Goal: Task Accomplishment & Management: Use online tool/utility

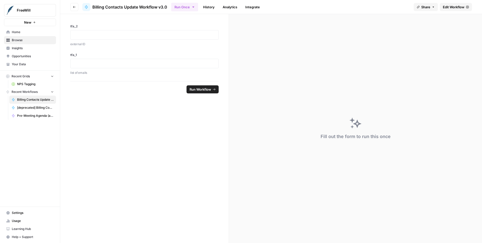
click at [250, 9] on link "Integrate" at bounding box center [252, 7] width 21 height 8
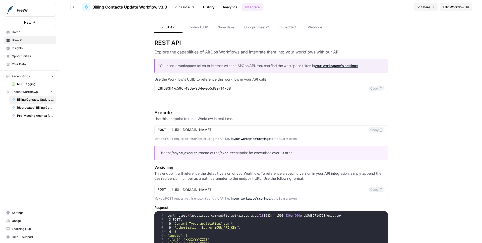
click at [452, 8] on span "Edit Workflow" at bounding box center [454, 7] width 22 height 5
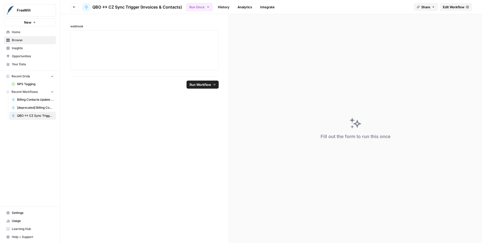
click at [226, 6] on link "History" at bounding box center [224, 7] width 18 height 8
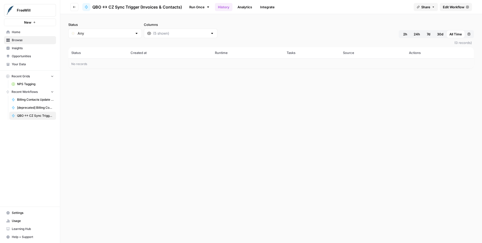
click at [444, 5] on span "Edit Workflow" at bounding box center [454, 7] width 22 height 5
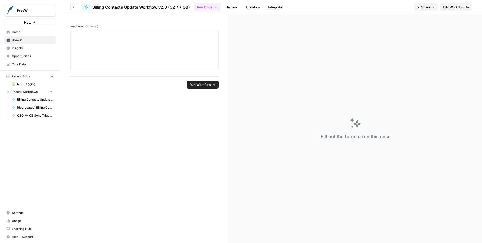
click at [450, 7] on span "Edit Workflow" at bounding box center [454, 7] width 22 height 5
